Goal: Task Accomplishment & Management: Use online tool/utility

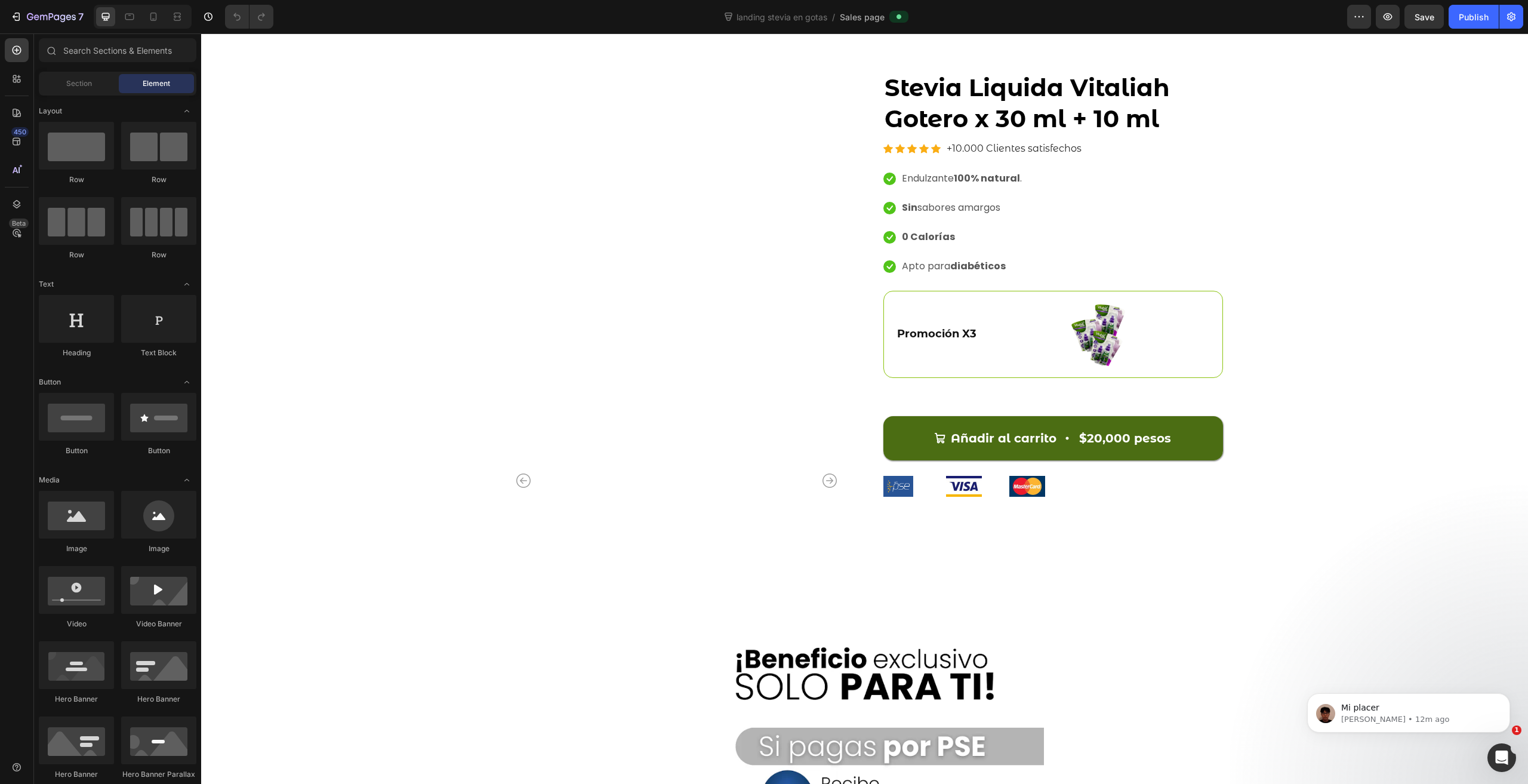
scroll to position [4775, 0]
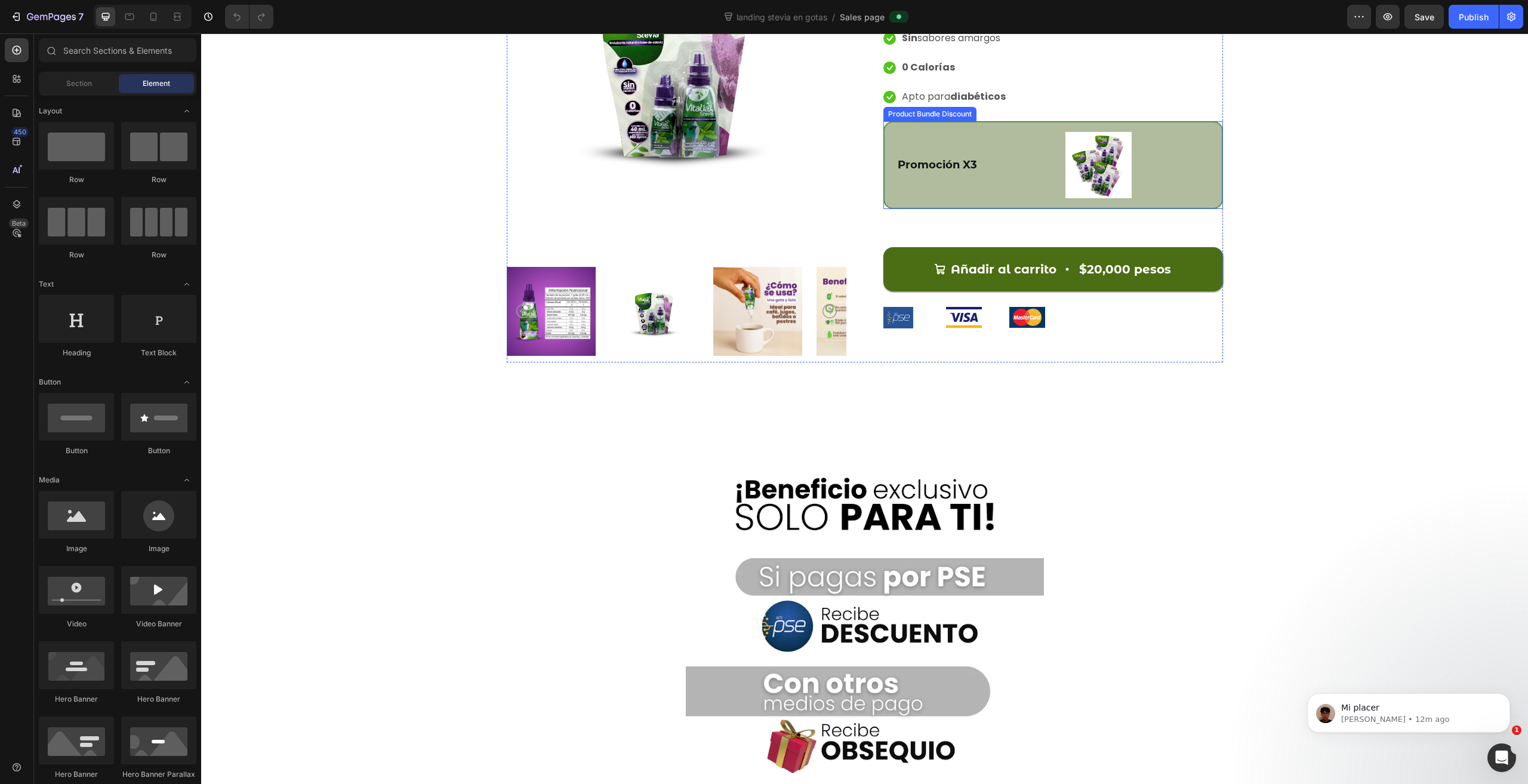
click at [1024, 125] on div "Promoción X3 Text Block Image Row" at bounding box center [1054, 165] width 340 height 88
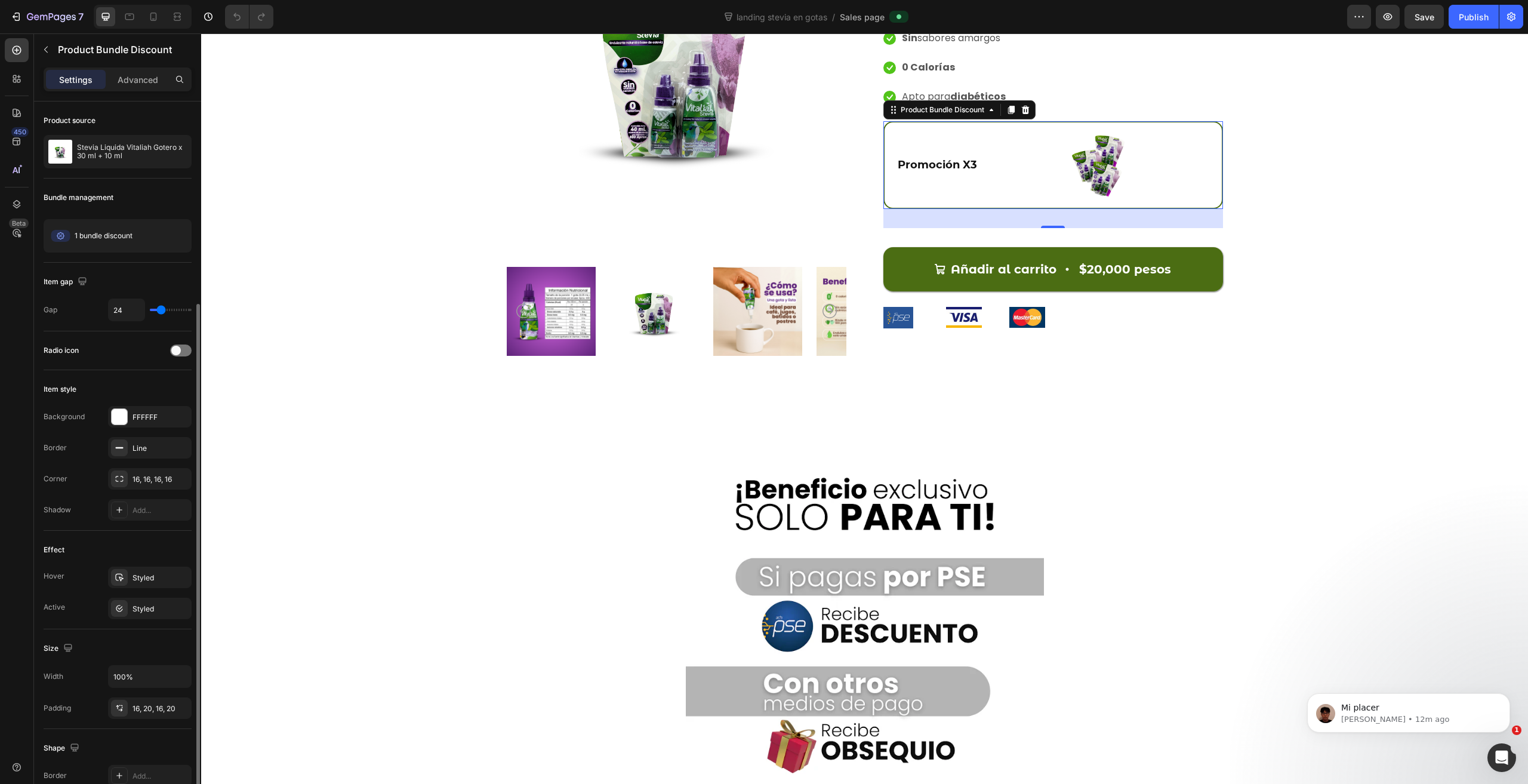
scroll to position [299, 0]
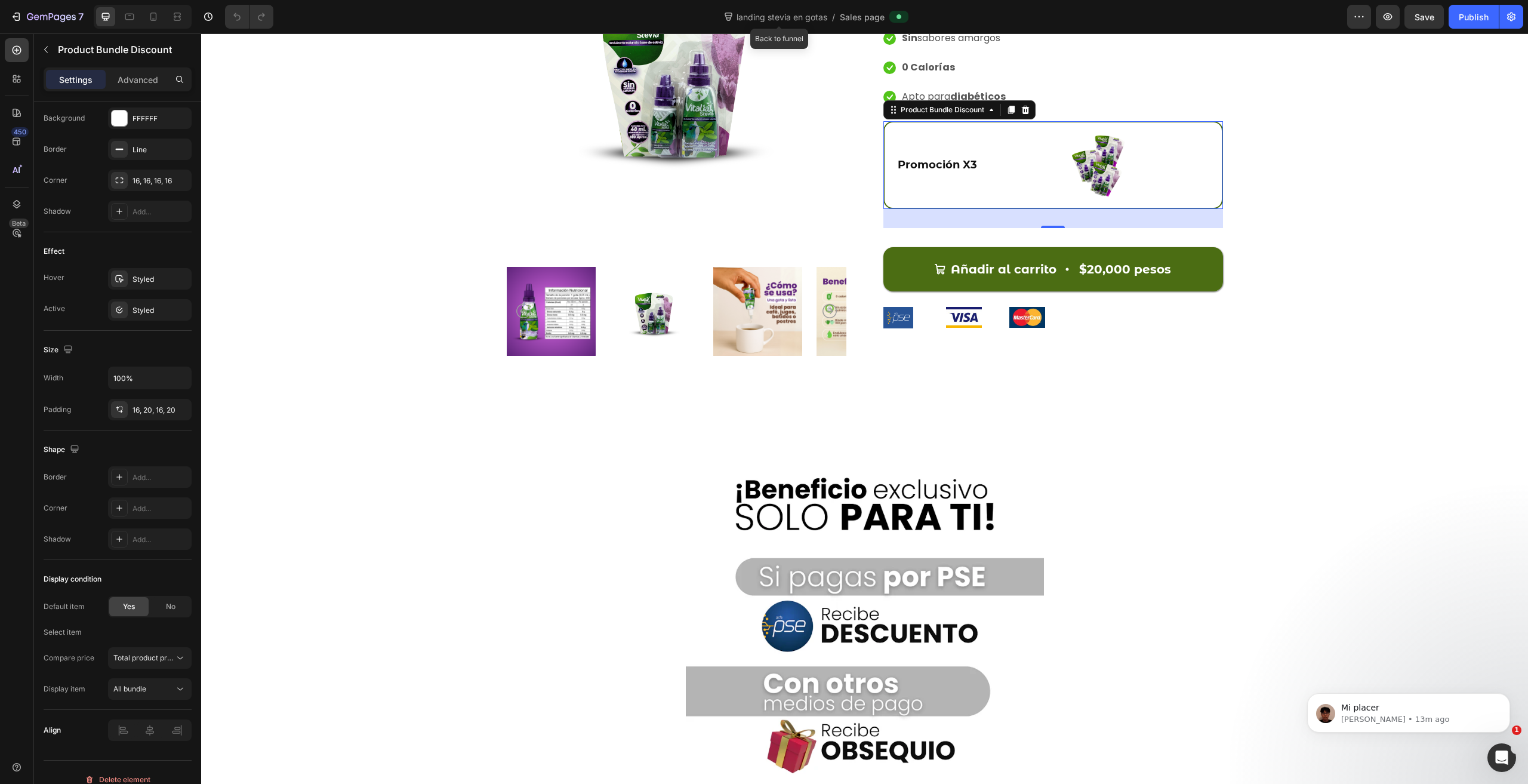
click at [766, 19] on span "landing stevia en gotas" at bounding box center [782, 16] width 96 height 12
